Goal: Task Accomplishment & Management: Use online tool/utility

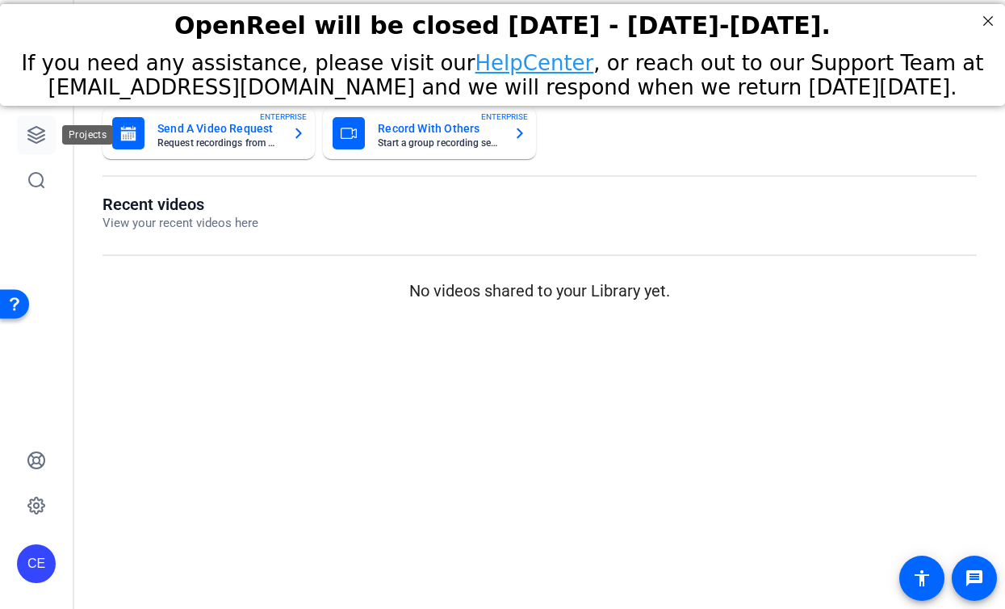
click at [40, 141] on icon at bounding box center [36, 134] width 19 height 19
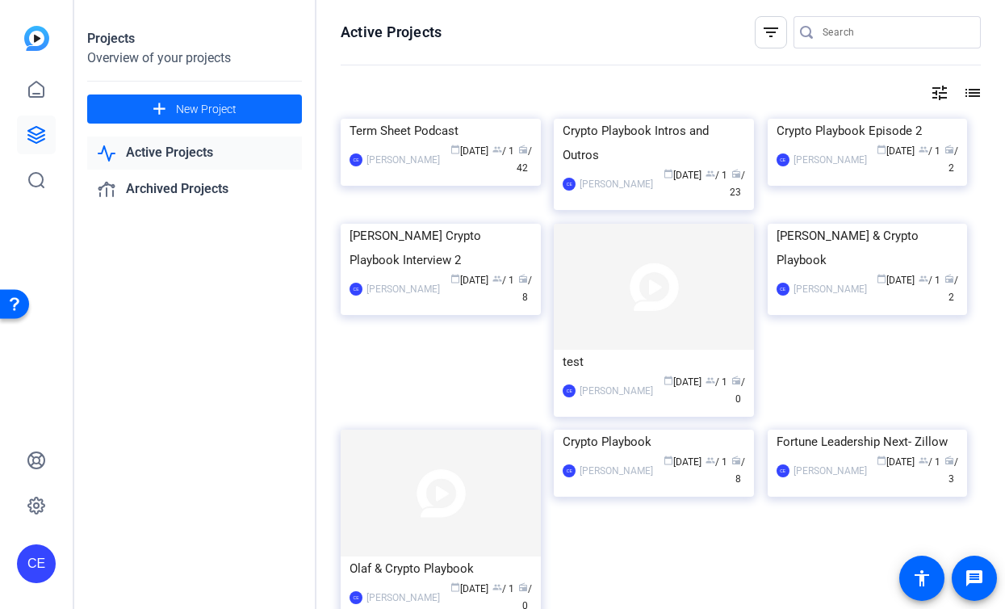
click at [170, 116] on span at bounding box center [194, 109] width 215 height 39
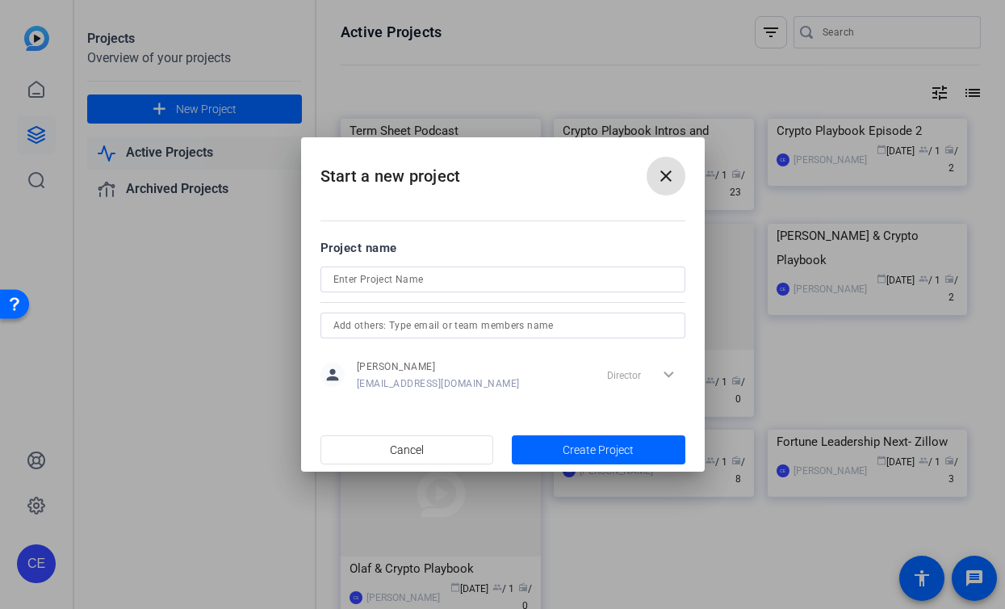
click at [469, 274] on input at bounding box center [502, 279] width 339 height 19
type input "Term Sheet Vodcast | [PERSON_NAME]"
click at [485, 338] on div at bounding box center [503, 347] width 365 height 18
click at [482, 329] on input "text" at bounding box center [502, 325] width 339 height 19
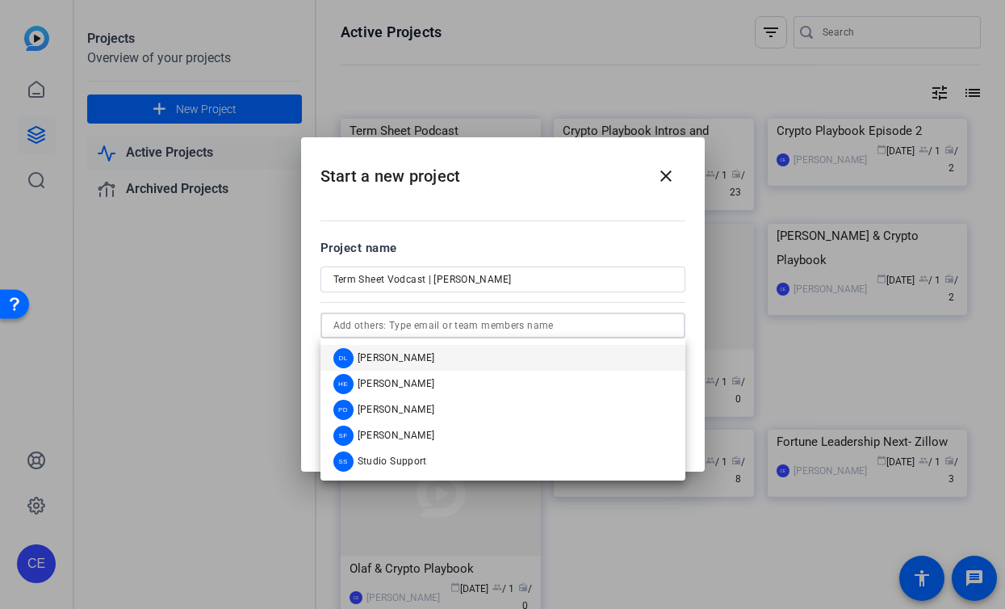
click at [555, 224] on mat-dialog-content "Project name Term Sheet Vodcast | [PERSON_NAME] person [PERSON_NAME] [PERSON_NA…" at bounding box center [503, 315] width 404 height 224
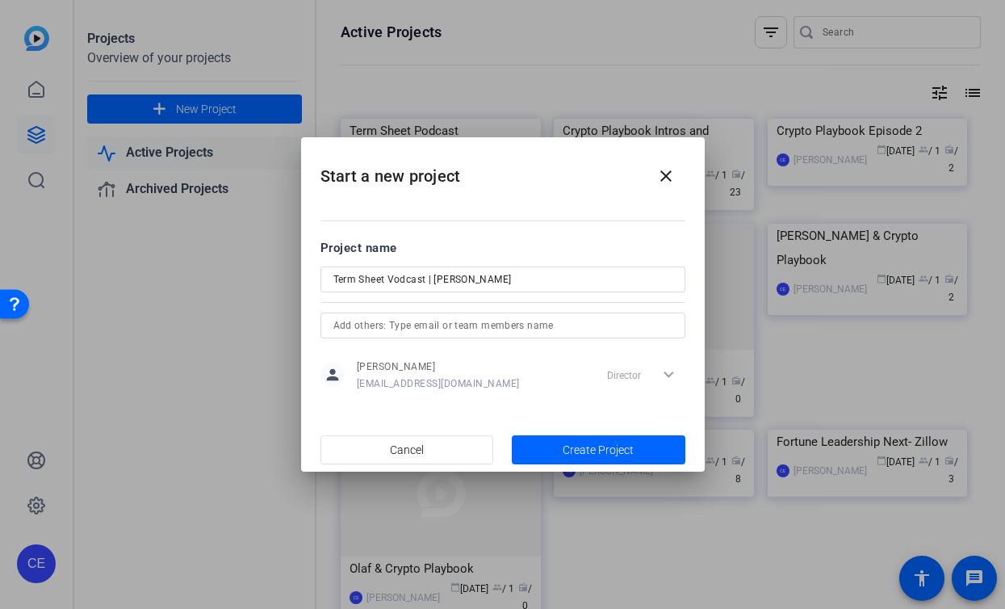
click at [502, 283] on input "Term Sheet Vodcast | [PERSON_NAME]" at bounding box center [502, 279] width 339 height 19
click at [663, 182] on mat-icon "close" at bounding box center [665, 175] width 19 height 19
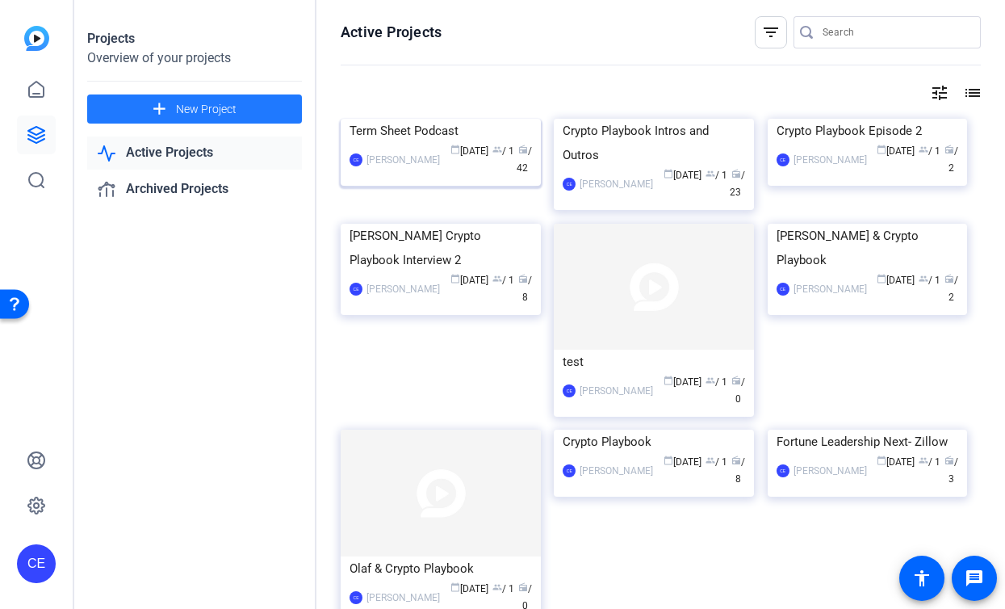
click at [470, 143] on div "Term Sheet Podcast" at bounding box center [441, 131] width 182 height 24
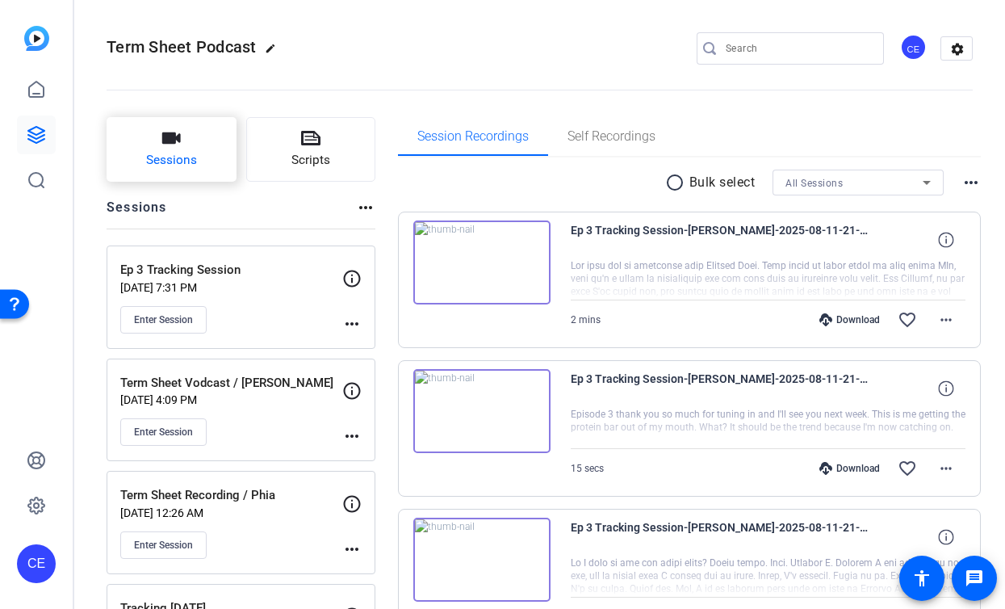
click at [187, 167] on span "Sessions" at bounding box center [171, 160] width 51 height 19
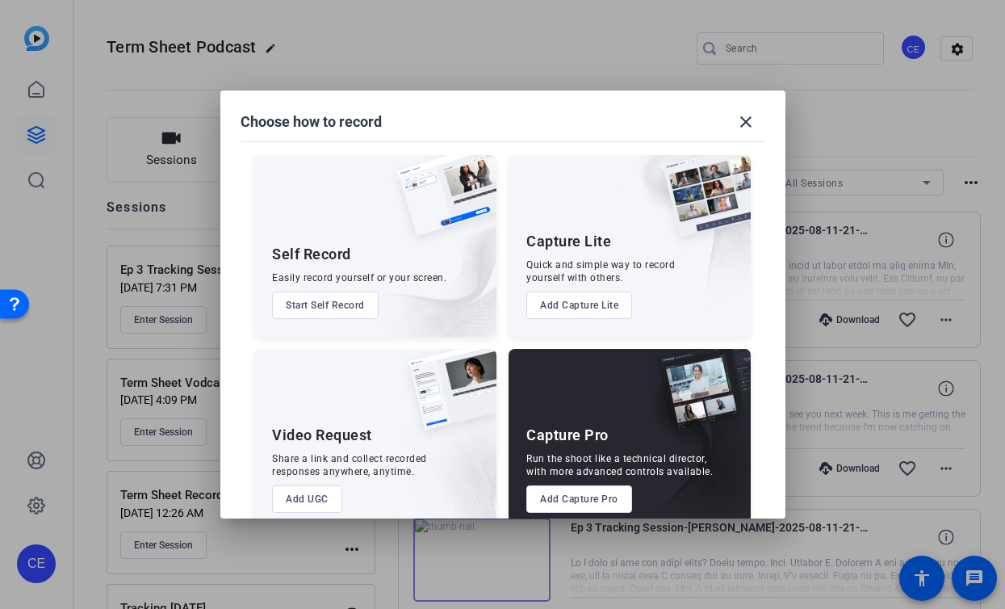
click at [576, 511] on button "Add Capture Pro" at bounding box center [579, 498] width 106 height 27
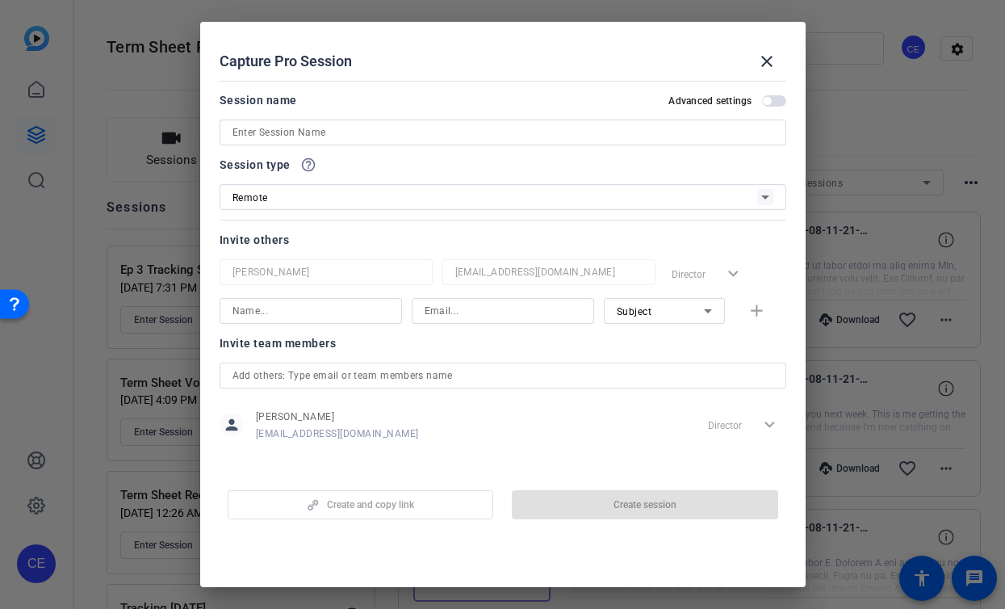
click at [574, 497] on div "Create and copy link Create session" at bounding box center [503, 498] width 567 height 41
click at [484, 135] on input at bounding box center [503, 132] width 541 height 19
paste input "Term Sheet Vodcast | [PERSON_NAME]"
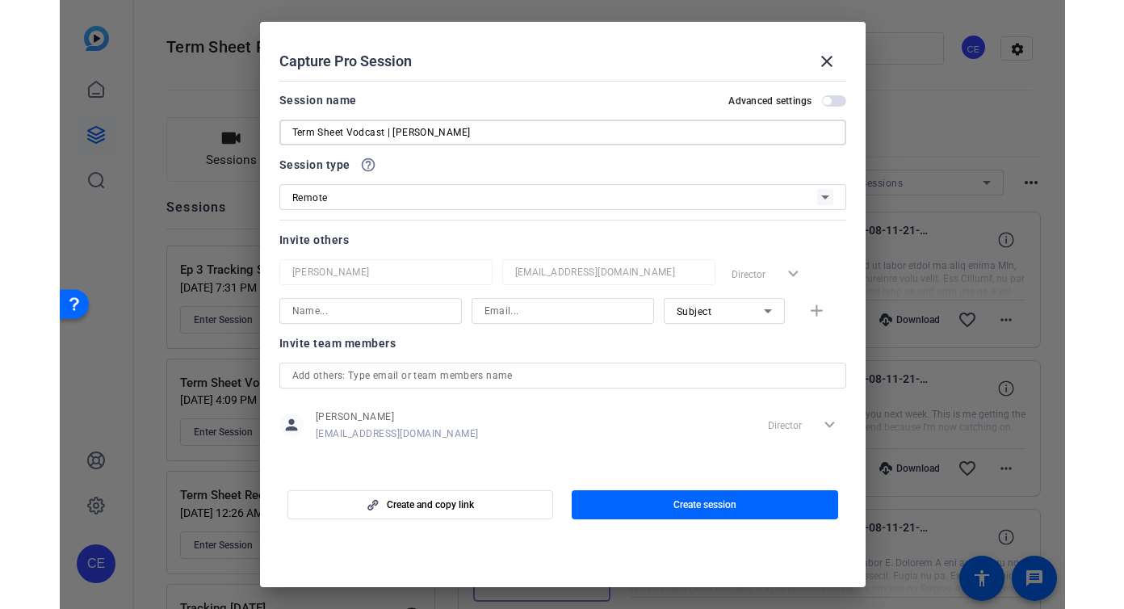
scroll to position [9, 0]
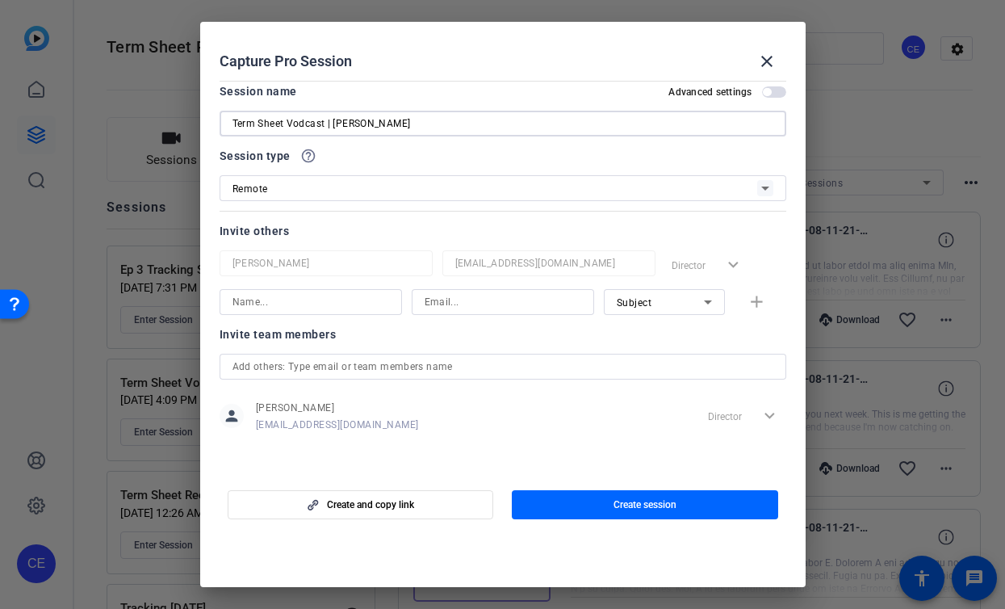
type input "Term Sheet Vodcast | [PERSON_NAME]"
click at [335, 307] on input at bounding box center [311, 301] width 157 height 19
paste input "Term Sheet Vodcast | [PERSON_NAME]"
click at [335, 306] on input "Term Sheet Vodcast | [PERSON_NAME]" at bounding box center [311, 301] width 157 height 19
drag, startPoint x: 334, startPoint y: 303, endPoint x: 227, endPoint y: 304, distance: 107.4
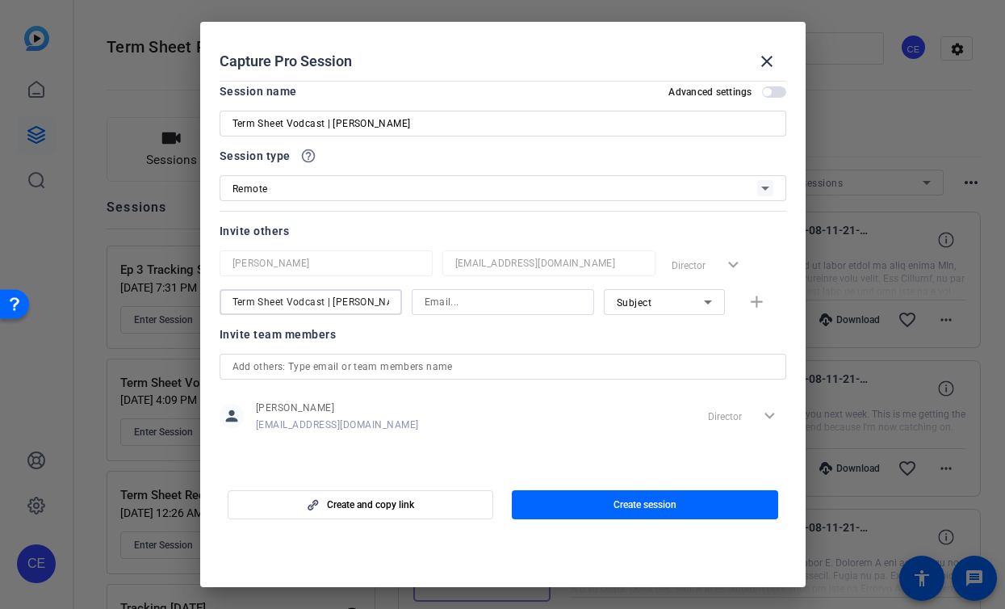
click at [227, 304] on div "Term Sheet Vodcast | [PERSON_NAME]" at bounding box center [311, 302] width 182 height 26
type input "[PERSON_NAME]"
click at [510, 307] on input at bounding box center [503, 301] width 157 height 19
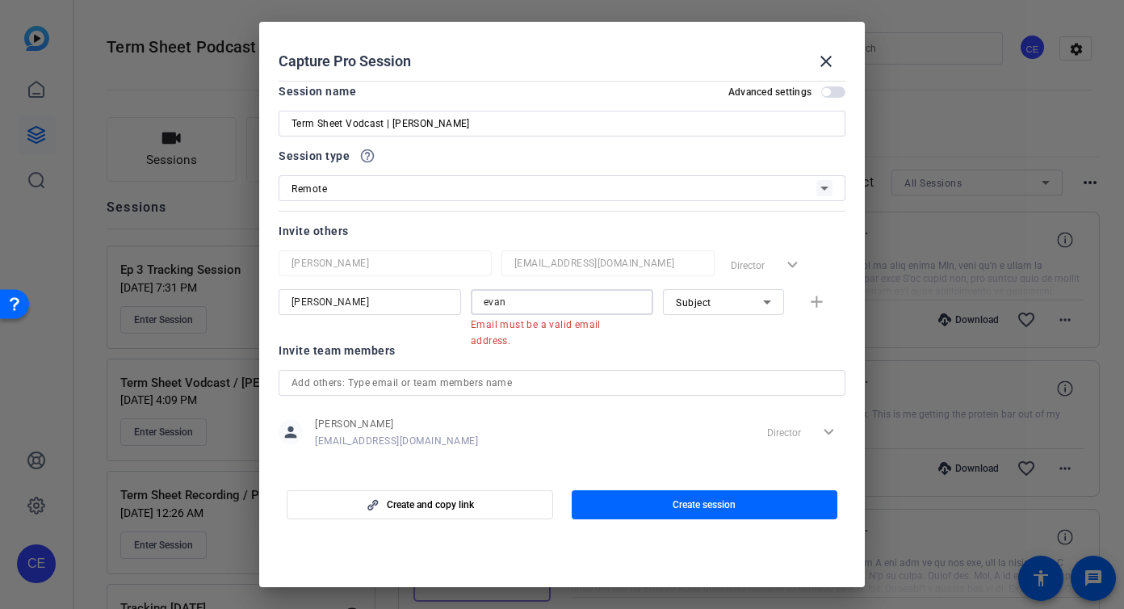
click at [539, 293] on input "evan" at bounding box center [562, 301] width 157 height 19
paste input "@[DOMAIN_NAME]"
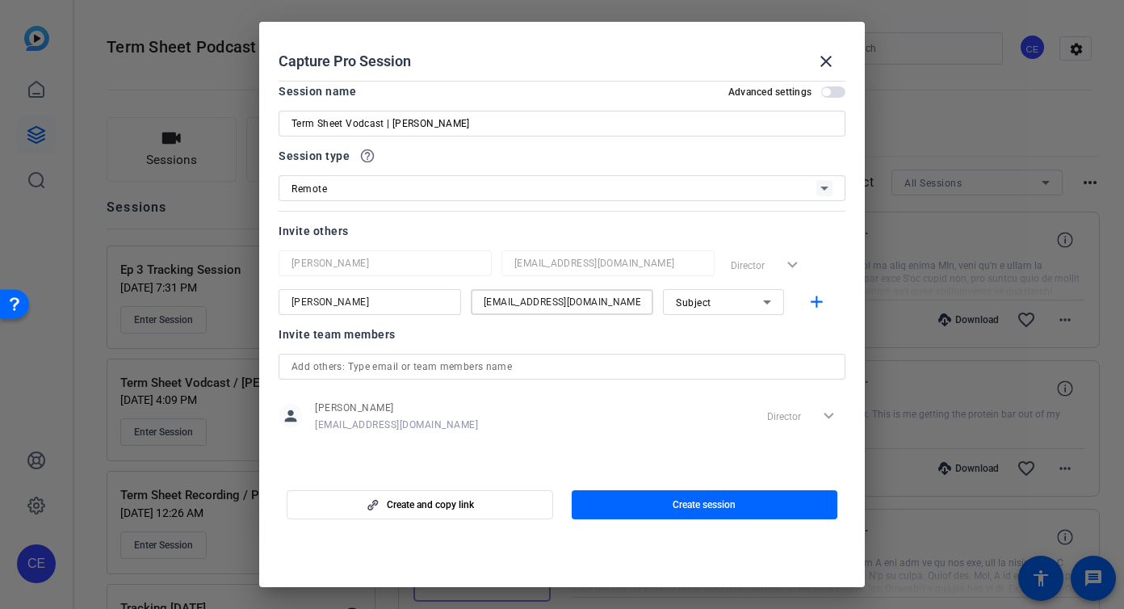
type input "[EMAIL_ADDRESS][DOMAIN_NAME]"
click at [704, 309] on div "Subject" at bounding box center [719, 302] width 87 height 20
click at [705, 306] on div at bounding box center [562, 304] width 1124 height 609
click at [817, 301] on mat-icon "add" at bounding box center [817, 302] width 20 height 20
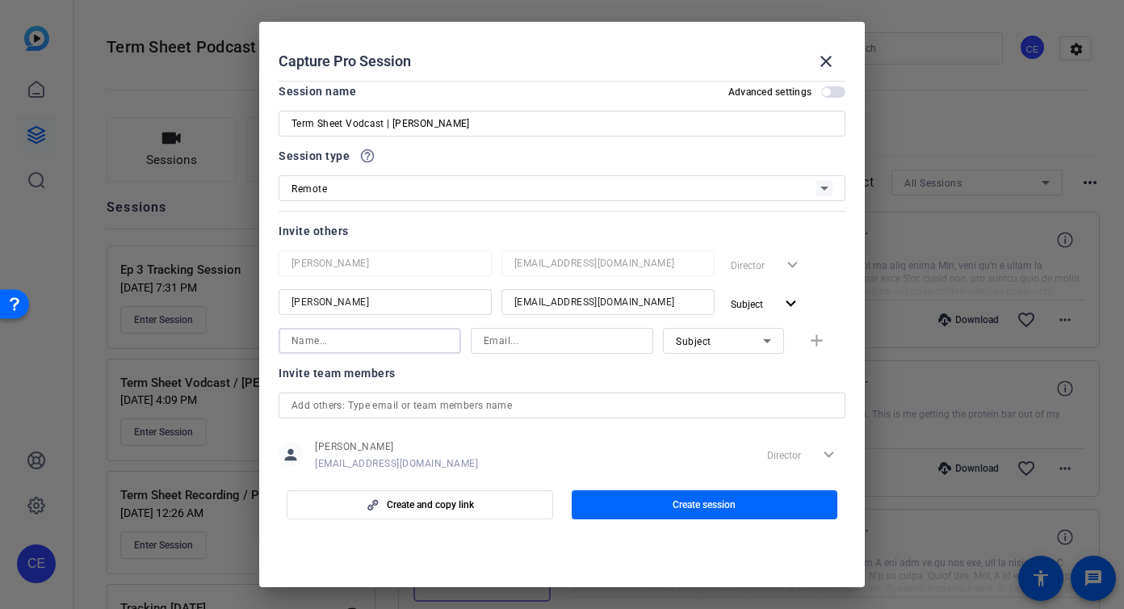
click at [411, 337] on input at bounding box center [369, 340] width 157 height 19
type input "[PERSON_NAME]"
click at [530, 346] on input at bounding box center [562, 340] width 157 height 19
type input "[PERSON_NAME][EMAIL_ADDRESS][PERSON_NAME][DOMAIN_NAME]"
click at [809, 335] on mat-icon "add" at bounding box center [817, 341] width 20 height 20
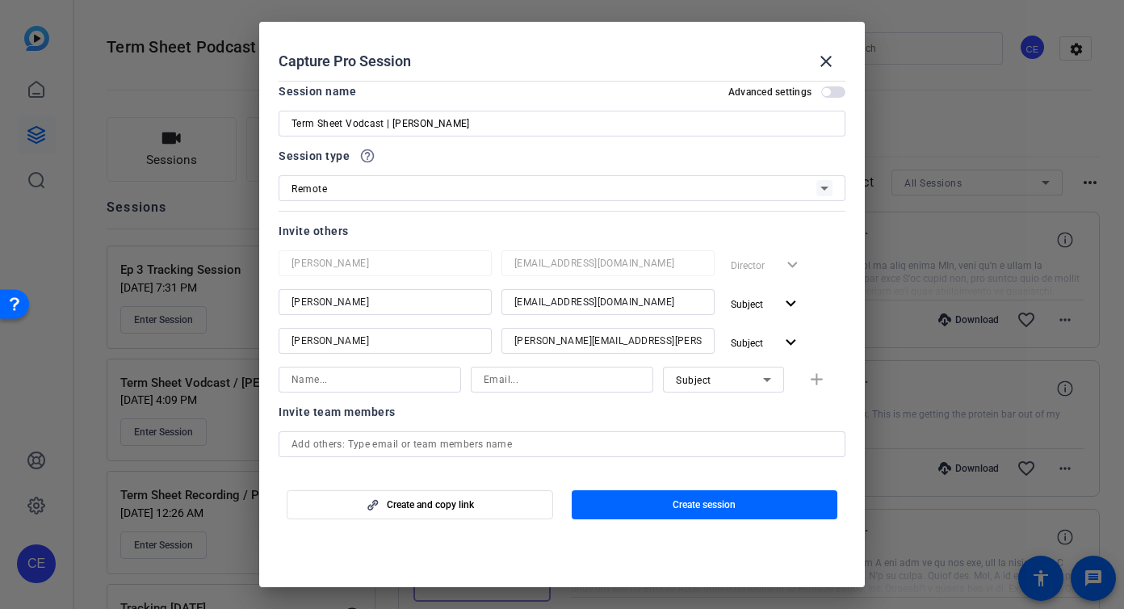
scroll to position [84, 0]
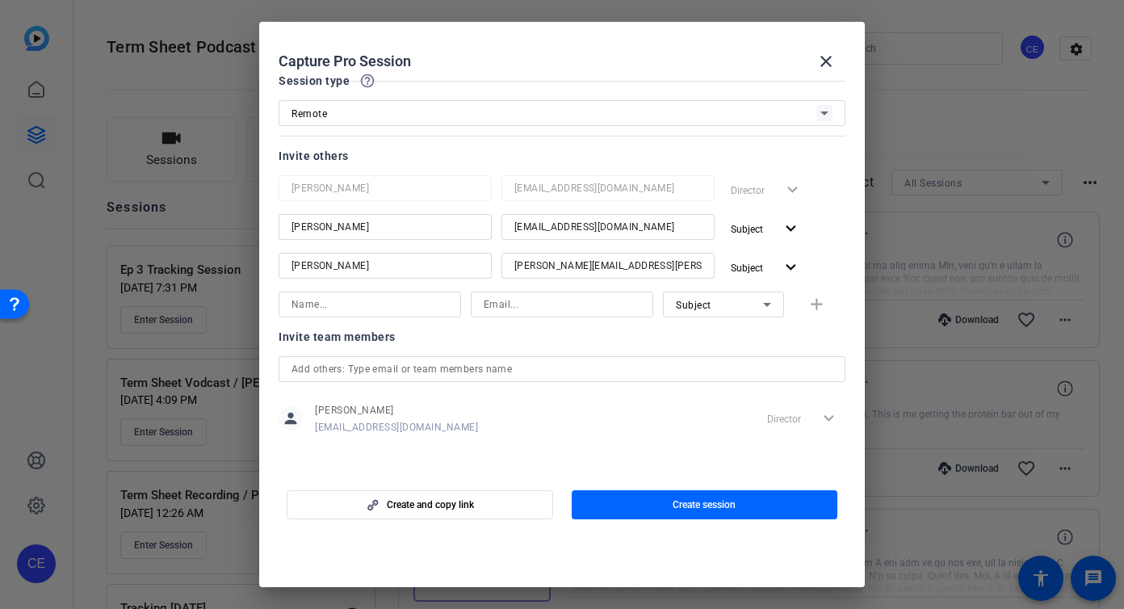
click at [611, 373] on input "text" at bounding box center [561, 368] width 541 height 19
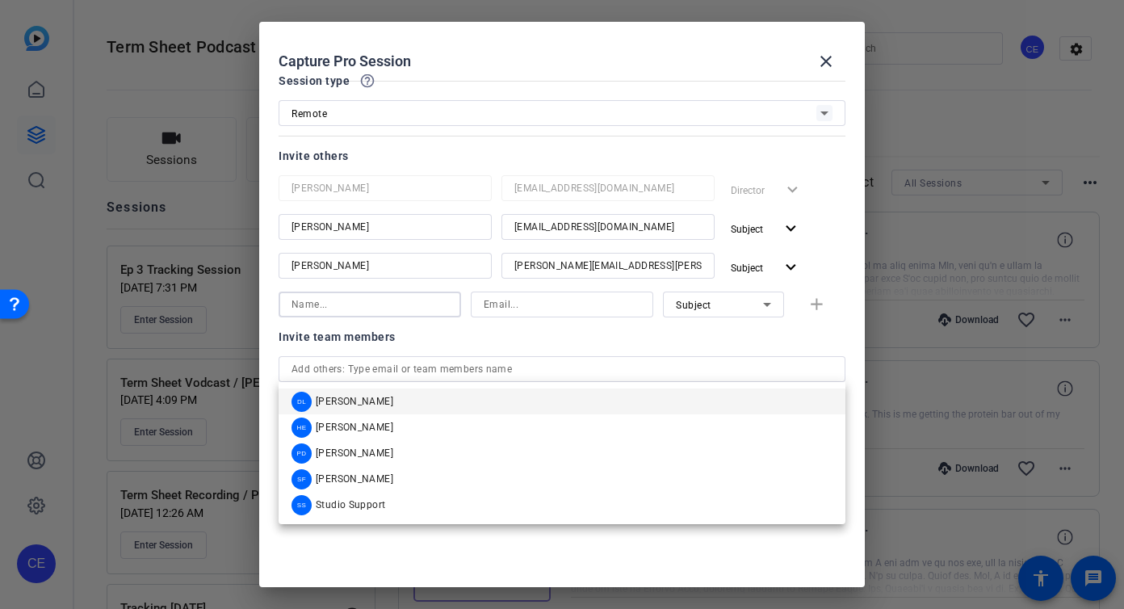
click at [433, 298] on input at bounding box center [369, 304] width 157 height 19
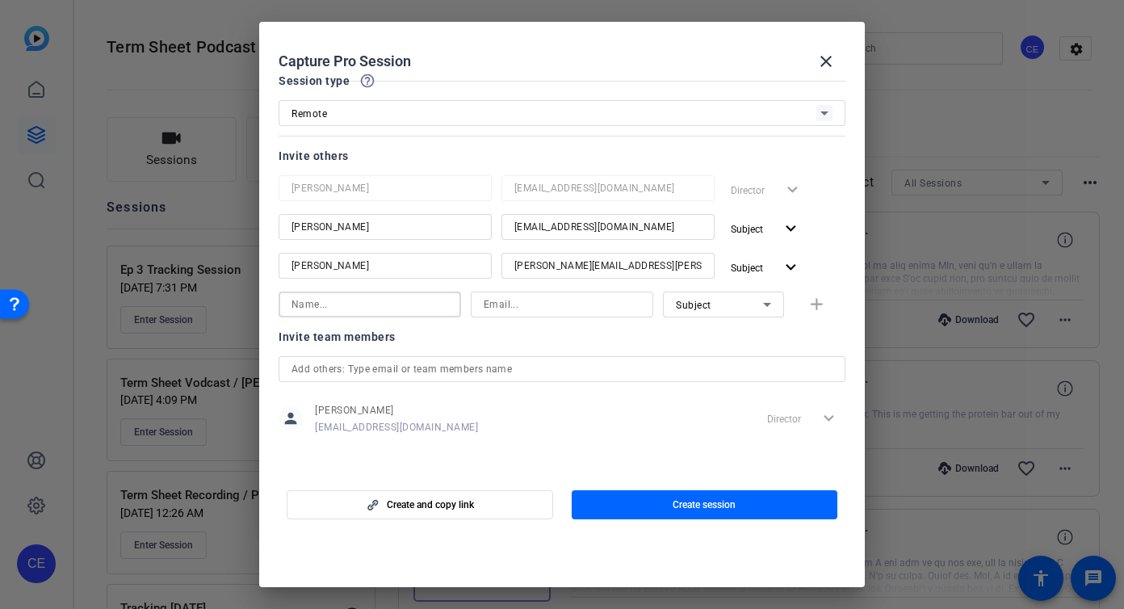
paste input "[EMAIL_ADDRESS][PERSON_NAME]"
type input "[EMAIL_ADDRESS][PERSON_NAME]"
click at [535, 303] on input at bounding box center [562, 304] width 157 height 19
paste input "[EMAIL_ADDRESS][PERSON_NAME]"
type input "[EMAIL_ADDRESS][PERSON_NAME]"
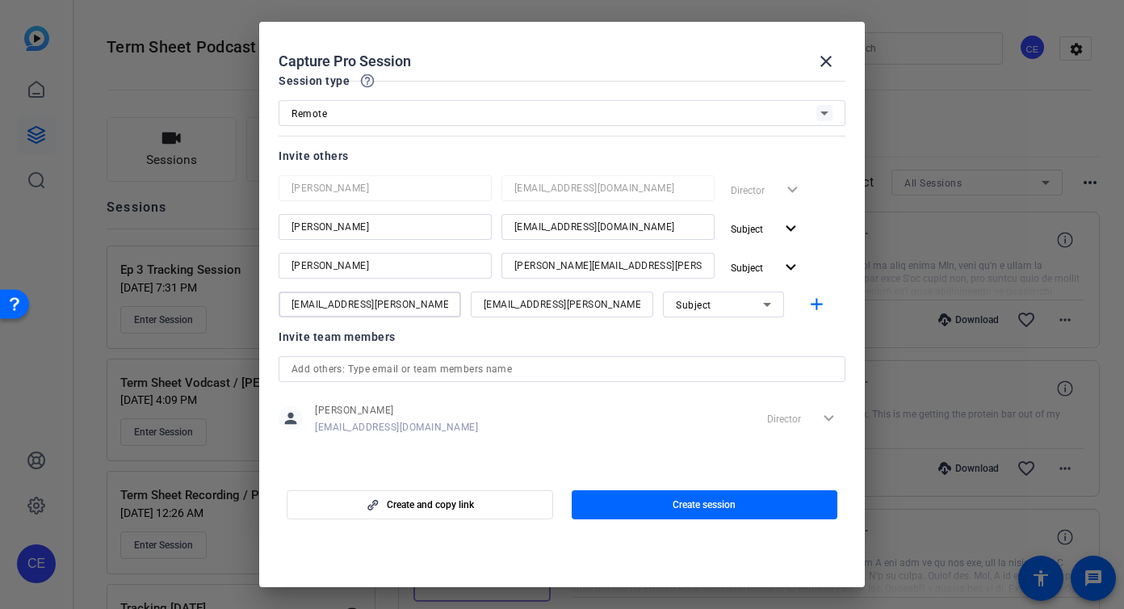
click at [410, 305] on input "[EMAIL_ADDRESS][PERSON_NAME]" at bounding box center [369, 304] width 157 height 19
type input "[PERSON_NAME]"
click at [731, 312] on div "Subject" at bounding box center [719, 305] width 87 height 20
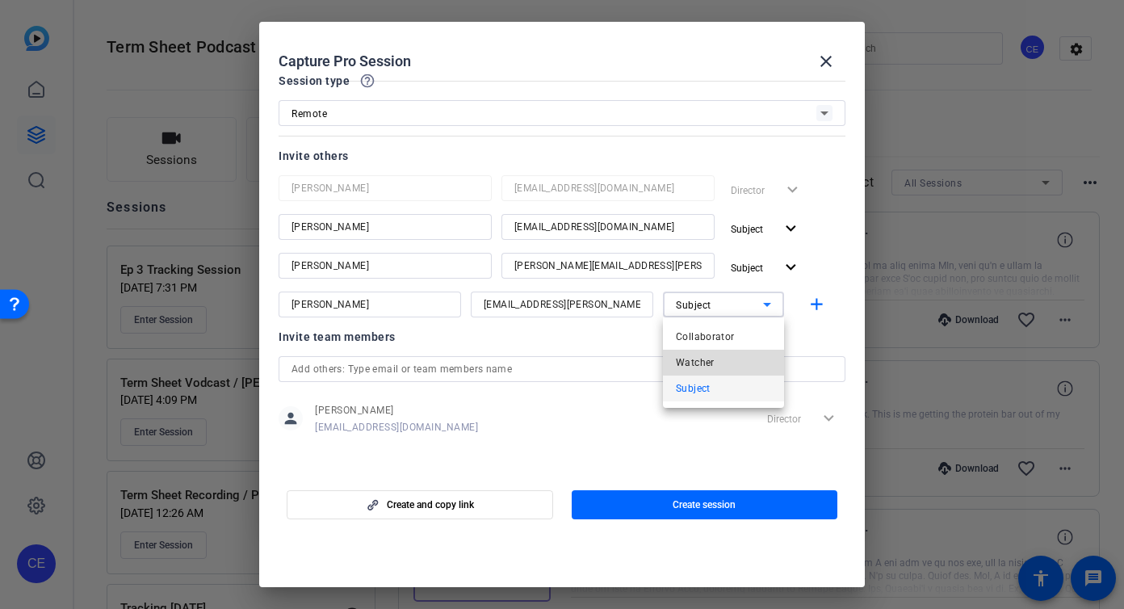
click at [731, 357] on mat-option "Watcher" at bounding box center [723, 363] width 121 height 26
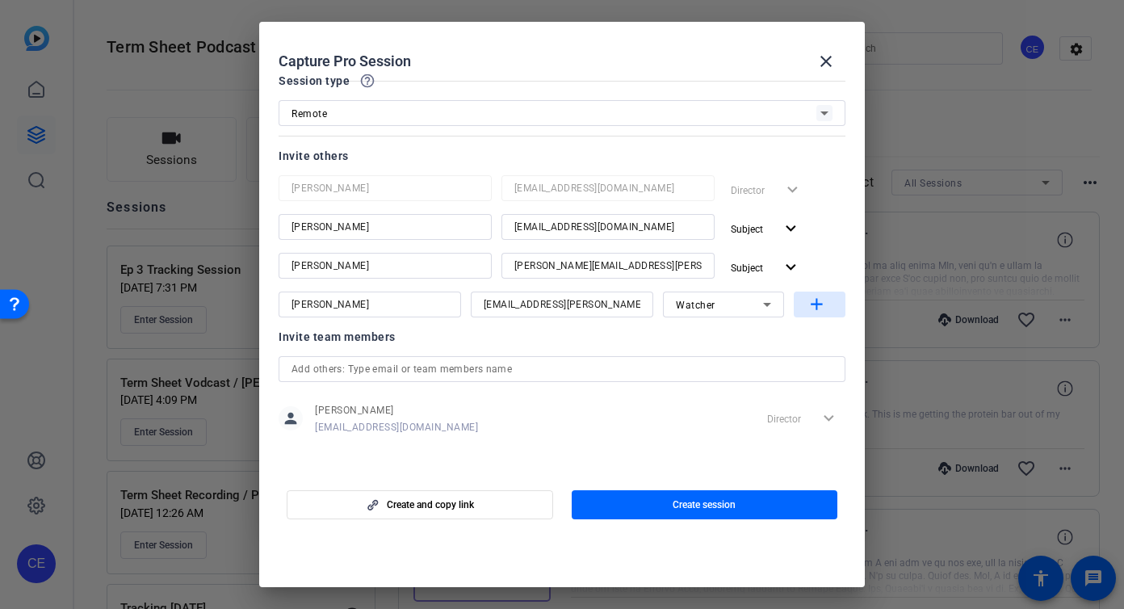
click at [811, 299] on mat-icon "add" at bounding box center [817, 305] width 20 height 20
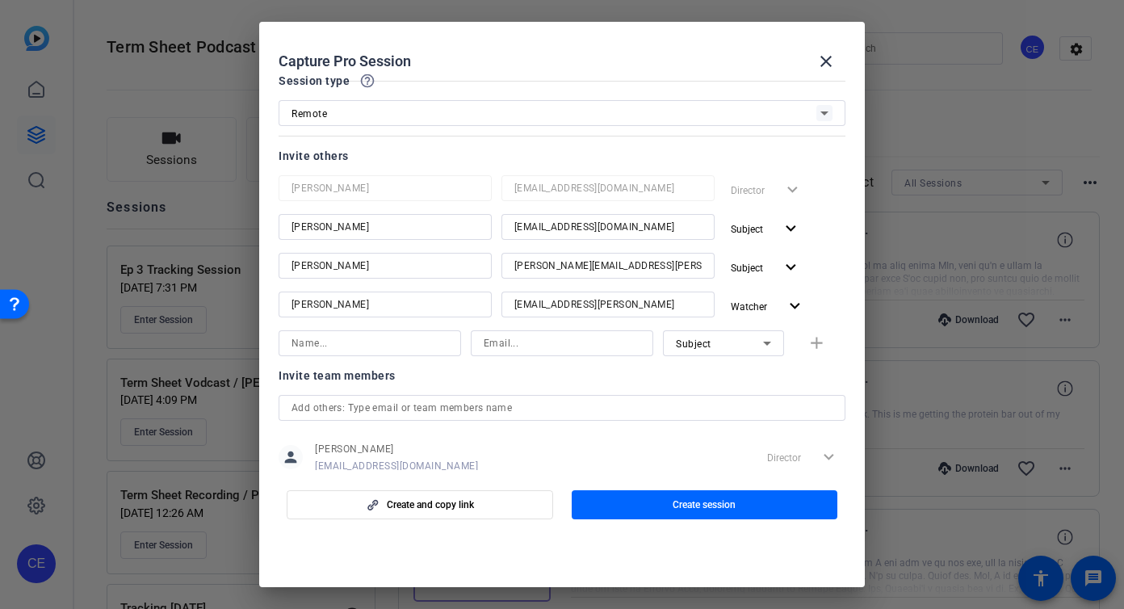
scroll to position [125, 0]
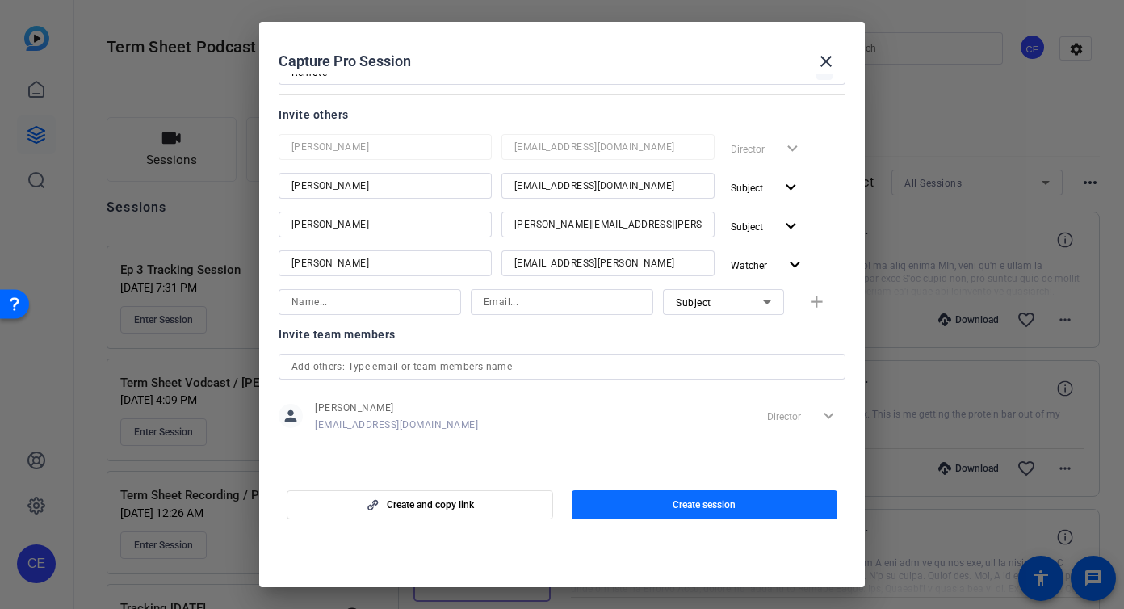
click at [677, 492] on span "button" at bounding box center [705, 504] width 266 height 39
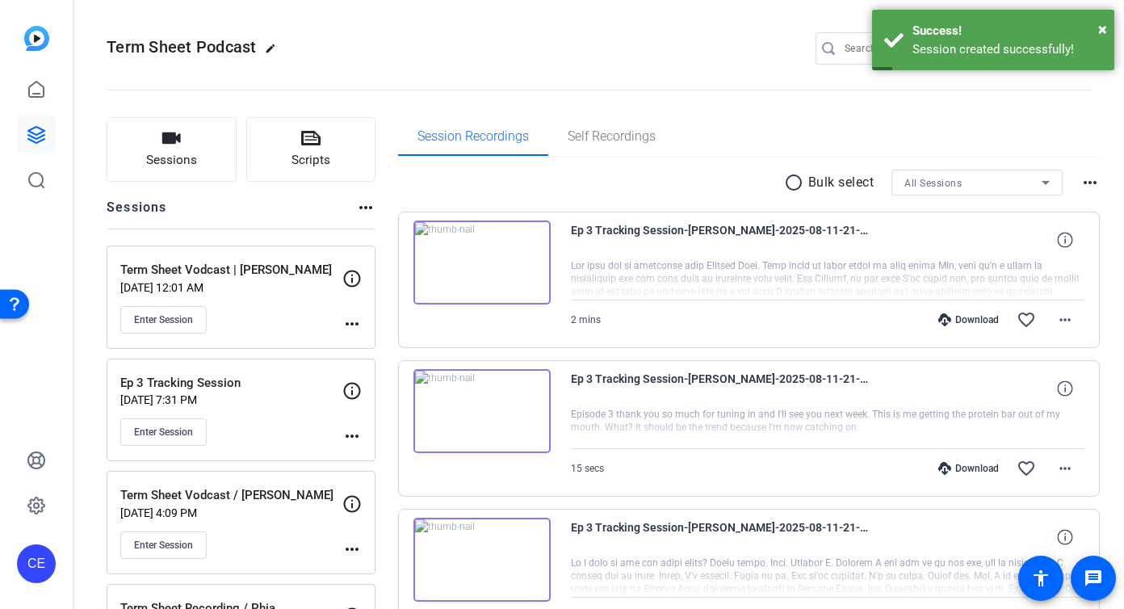
click at [353, 323] on mat-icon "more_horiz" at bounding box center [351, 323] width 19 height 19
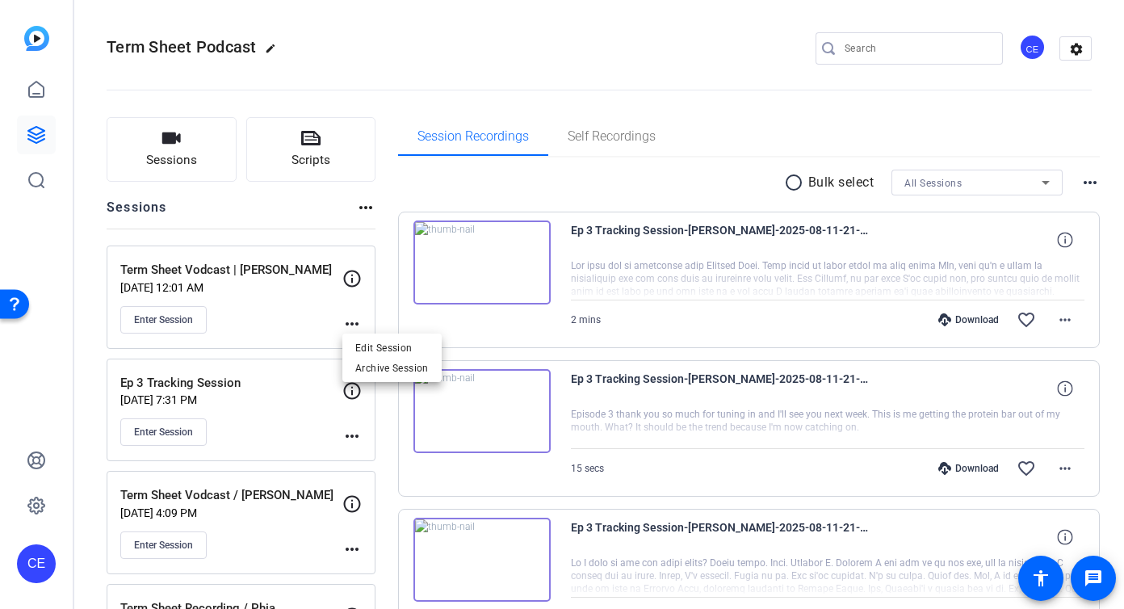
click at [239, 306] on div at bounding box center [562, 304] width 1124 height 609
click at [163, 328] on button "Enter Session" at bounding box center [163, 319] width 86 height 27
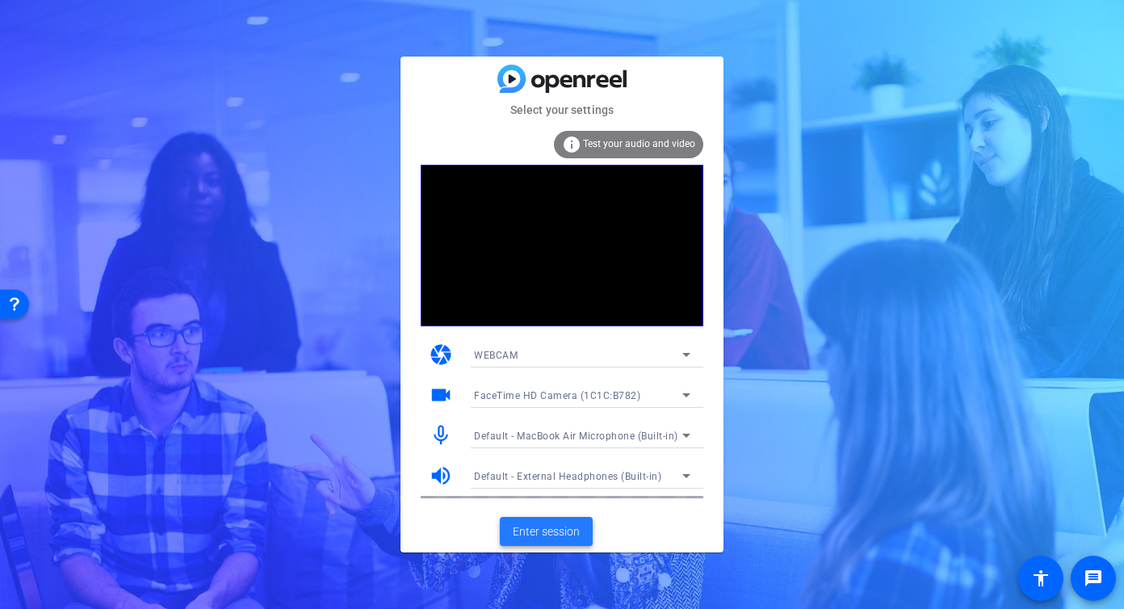
click at [567, 523] on span "Enter session" at bounding box center [546, 531] width 67 height 17
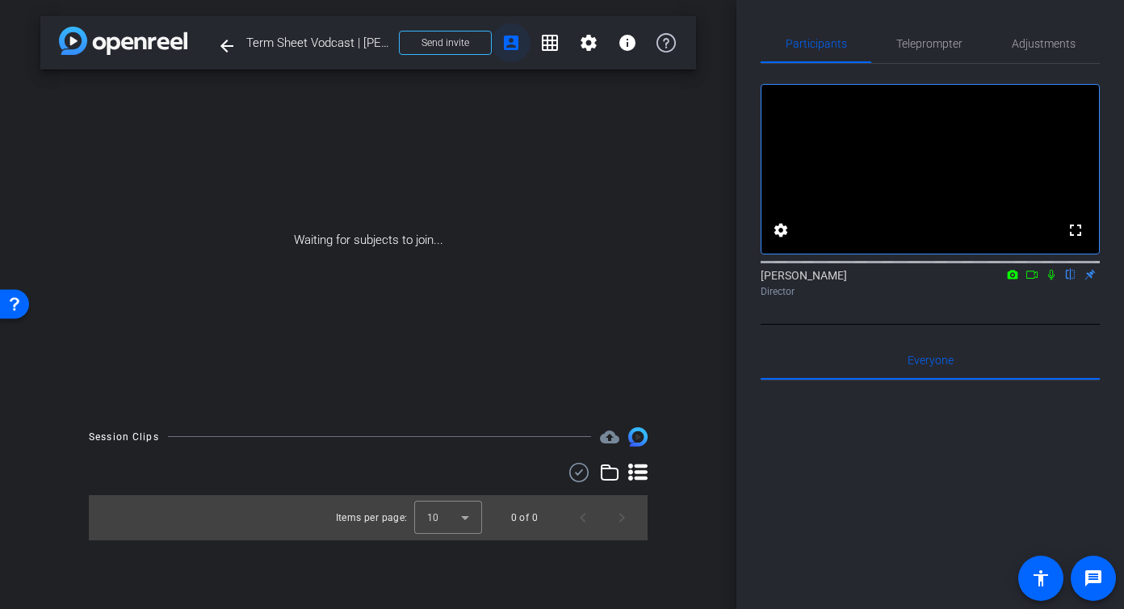
click at [509, 44] on mat-icon "account_box" at bounding box center [510, 42] width 19 height 19
click at [472, 46] on span at bounding box center [445, 42] width 91 height 39
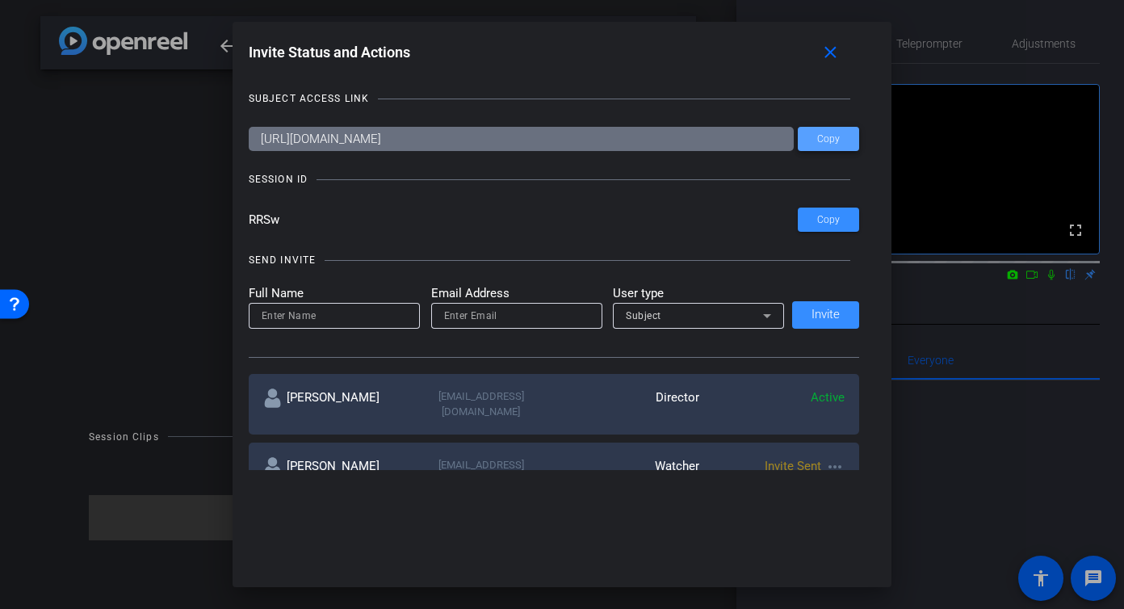
click at [830, 132] on span at bounding box center [828, 138] width 61 height 39
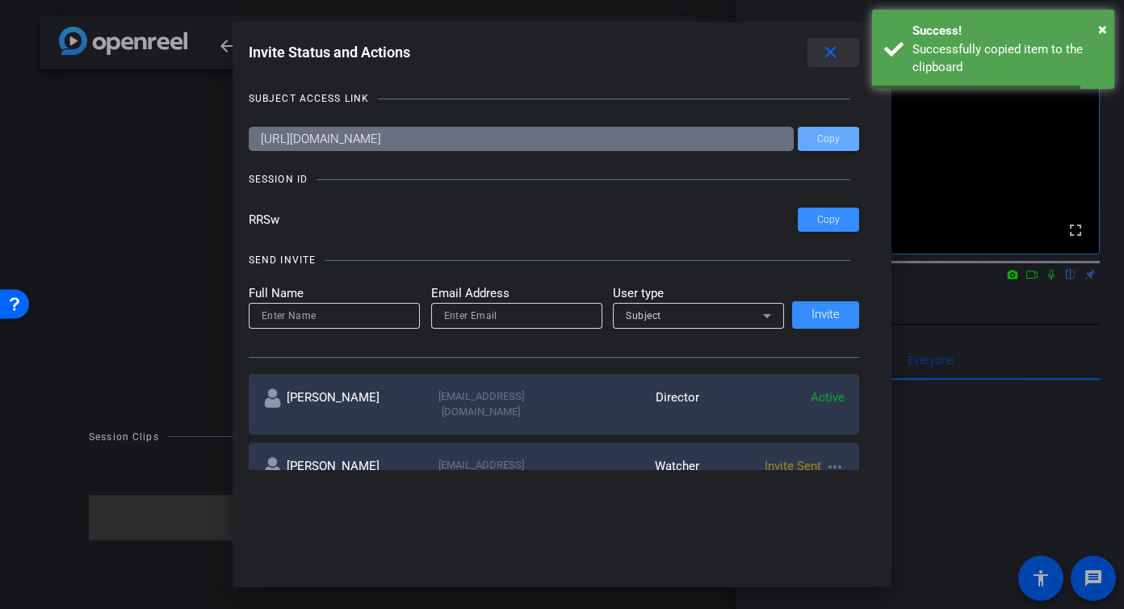
click at [836, 50] on mat-icon "close" at bounding box center [830, 53] width 20 height 20
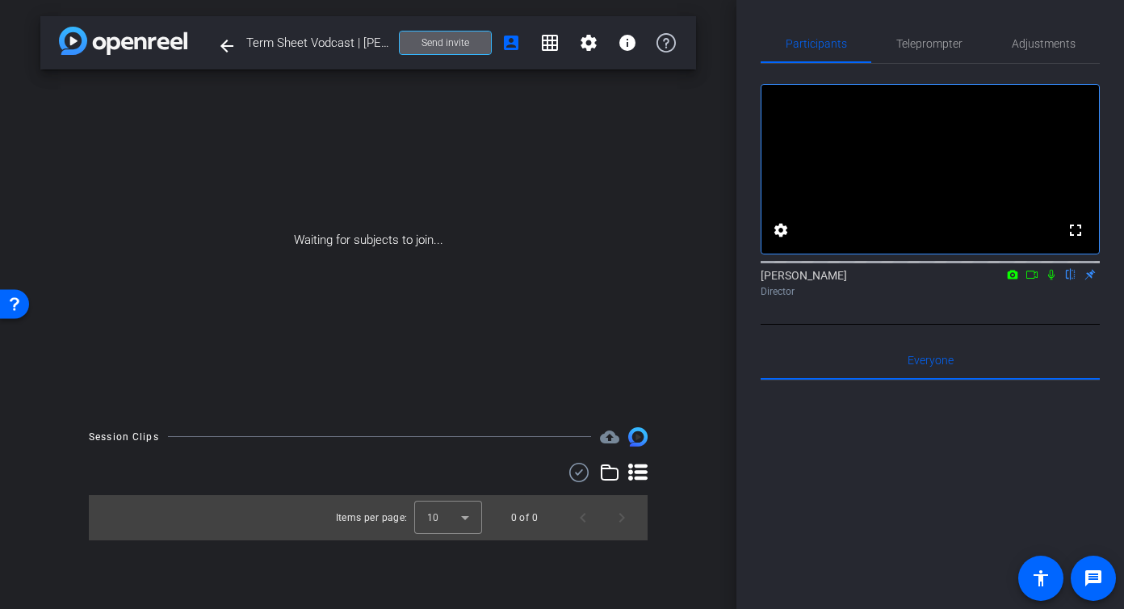
click at [452, 36] on span "Send invite" at bounding box center [445, 42] width 48 height 13
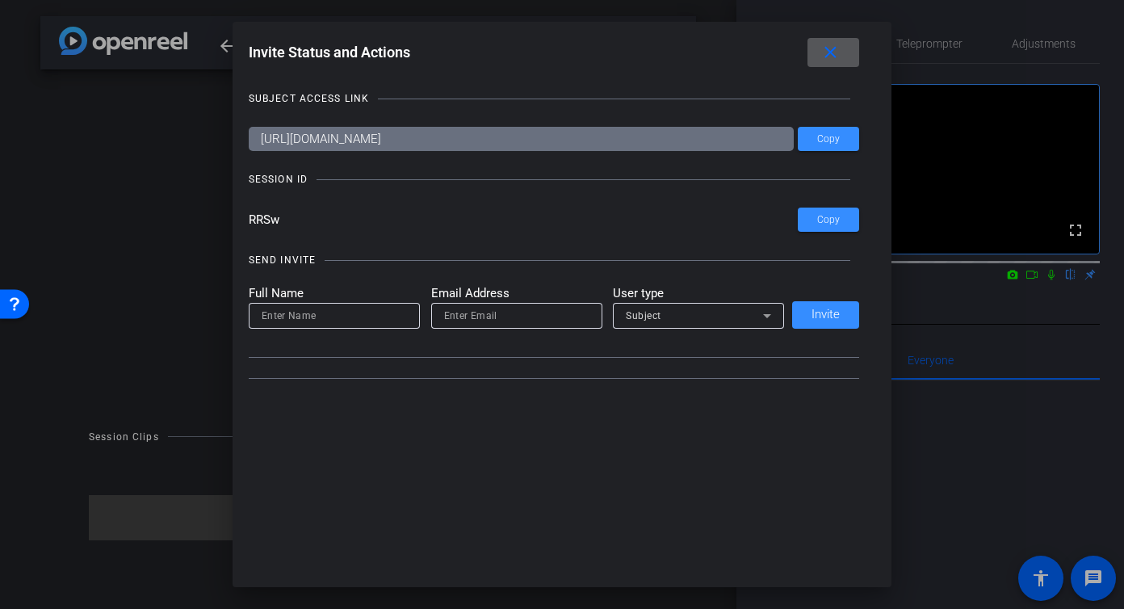
click at [264, 220] on input "RRSw" at bounding box center [524, 219] width 550 height 24
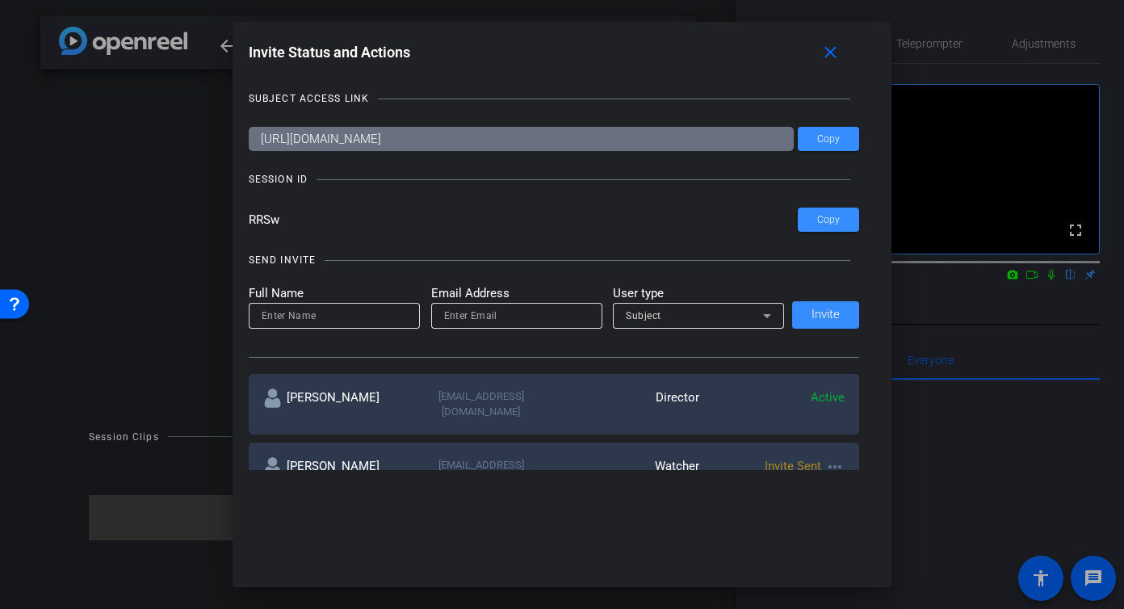
click at [264, 220] on input "RRSw" at bounding box center [524, 219] width 550 height 24
